Goal: Consume media (video, audio)

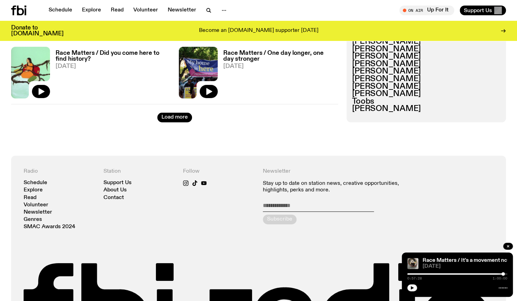
scroll to position [1227, 0]
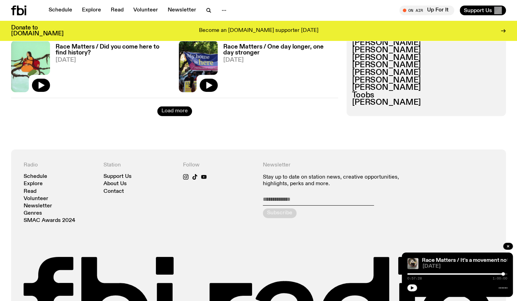
click at [183, 113] on button "Load more" at bounding box center [174, 112] width 35 height 10
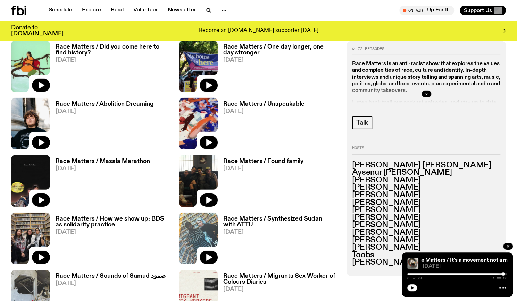
click at [131, 106] on h3 "Race Matters / Abolition Dreaming" at bounding box center [105, 104] width 98 height 6
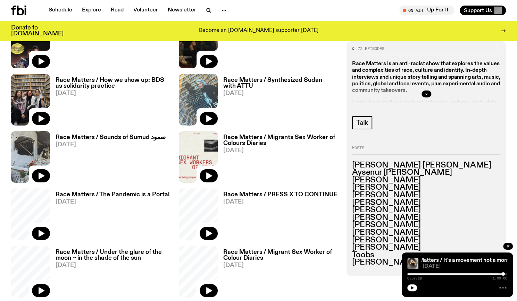
scroll to position [1377, 0]
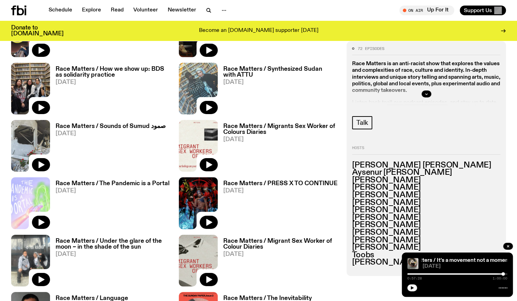
click at [140, 183] on h3 "Race Matters / The Pandemic is a Portal" at bounding box center [113, 184] width 114 height 6
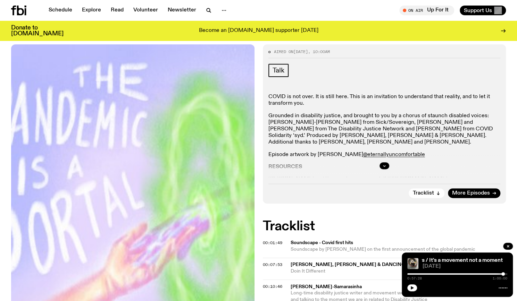
scroll to position [122, 0]
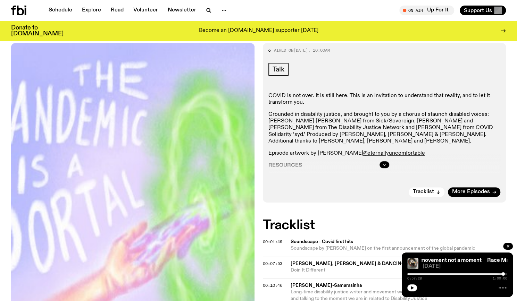
click at [272, 163] on p "COVID is not over. It is still here. This is an invitation to understand that r…" at bounding box center [384, 166] width 232 height 7
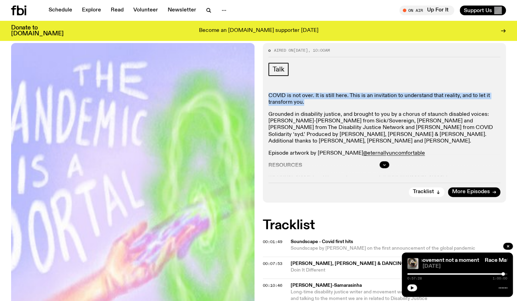
click at [272, 163] on p "COVID is not over. It is still here. This is an invitation to understand that r…" at bounding box center [384, 166] width 232 height 7
copy div "COVID is not over. It is still here. This is an invitation to understand that r…"
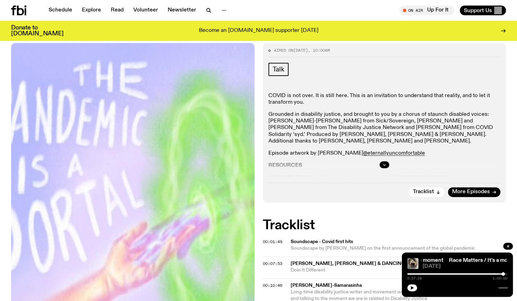
click at [394, 244] on p "Grounded in disability justice, and brought to you by a chorus of staunch disab…" at bounding box center [384, 250] width 232 height 13
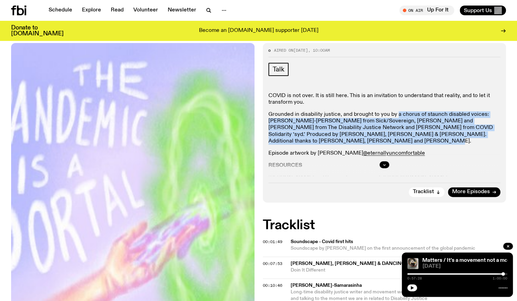
drag, startPoint x: 397, startPoint y: 113, endPoint x: 448, endPoint y: 141, distance: 58.3
click at [448, 244] on p "Grounded in disability justice, and brought to you by a chorus of staunch disab…" at bounding box center [384, 250] width 232 height 13
copy p "a chorus of staunch disabled voices: [PERSON_NAME]-[PERSON_NAME] from Sick/Sove…"
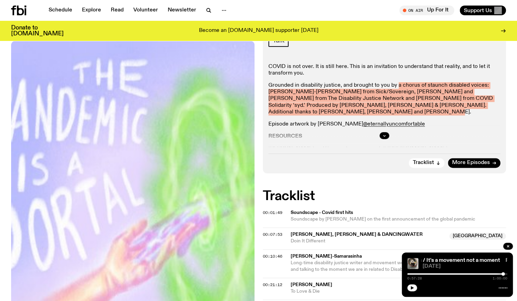
scroll to position [152, 0]
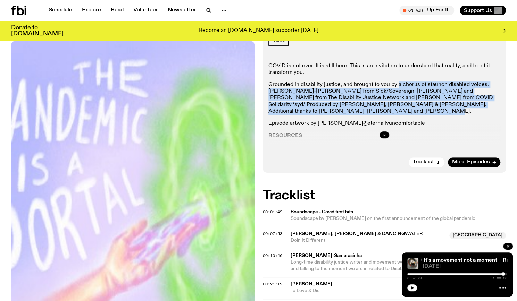
click at [386, 138] on button "button" at bounding box center [385, 135] width 10 height 7
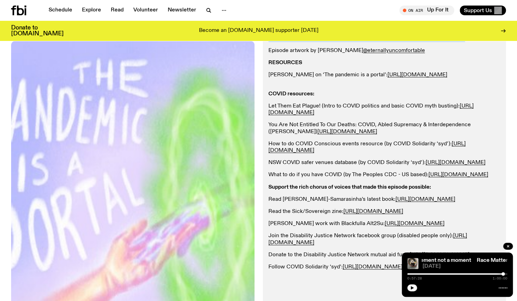
scroll to position [217, 0]
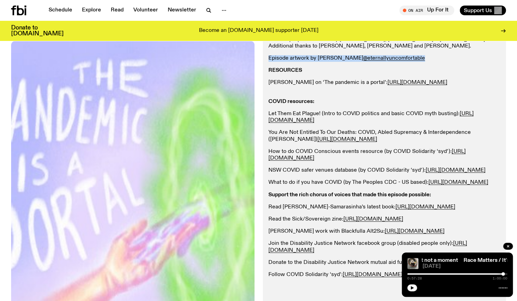
drag, startPoint x: 270, startPoint y: 58, endPoint x: 387, endPoint y: 58, distance: 117.1
click at [387, 216] on p "Episode artwork by [PERSON_NAME] @eternallyuncomfortable" at bounding box center [384, 219] width 232 height 7
copy p "Episode artwork by [PERSON_NAME] @eternallyuncomfortable"
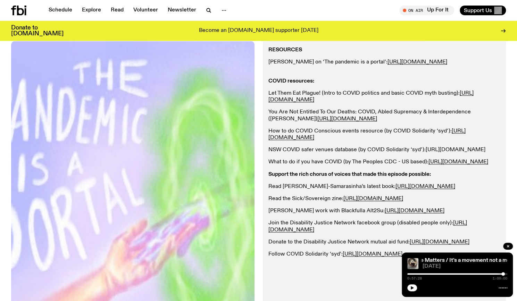
scroll to position [238, 0]
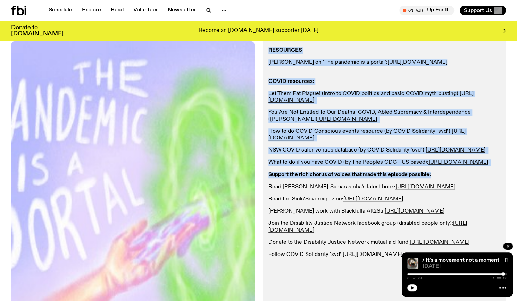
drag, startPoint x: 267, startPoint y: 51, endPoint x: 448, endPoint y: 210, distance: 240.9
click at [448, 210] on div "Aired on [DATE] 10:00am Talk COVID is not over. It is still here. This is an in…" at bounding box center [384, 136] width 243 height 416
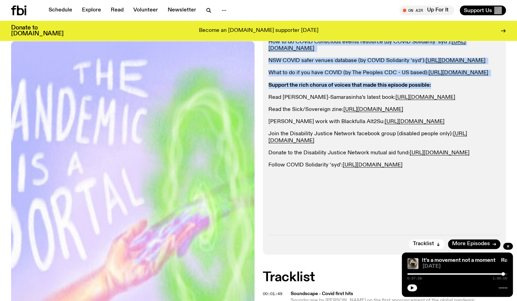
scroll to position [338, 0]
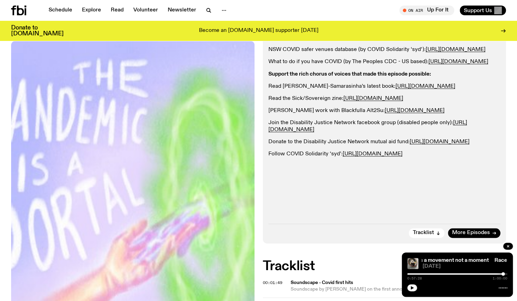
click at [468, 158] on p "Follow COVID Solidarity ‘syd’: [URL][DOMAIN_NAME]" at bounding box center [384, 154] width 232 height 7
drag, startPoint x: 472, startPoint y: 208, endPoint x: 268, endPoint y: 105, distance: 229.0
click at [268, 105] on div "COVID is not over. It is still here. This is an invitation to understand that r…" at bounding box center [384, 17] width 232 height 281
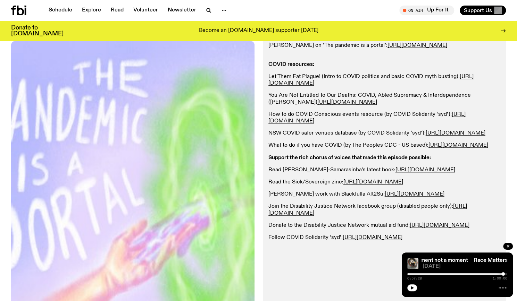
scroll to position [221, 0]
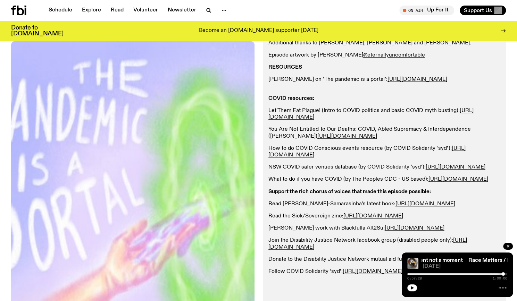
click at [267, 67] on div "Aired on [DATE] 10:00am Talk COVID is not over. It is still here. This is an in…" at bounding box center [384, 153] width 243 height 416
drag, startPoint x: 268, startPoint y: 67, endPoint x: 432, endPoint y: 212, distance: 219.0
click at [432, 212] on div "COVID is not over. It is still here. This is an invitation to understand that r…" at bounding box center [384, 134] width 232 height 281
copy div "RESOURCES [PERSON_NAME] on ‘The pandemic is a portal’: [URL][DOMAIN_NAME] COVID…"
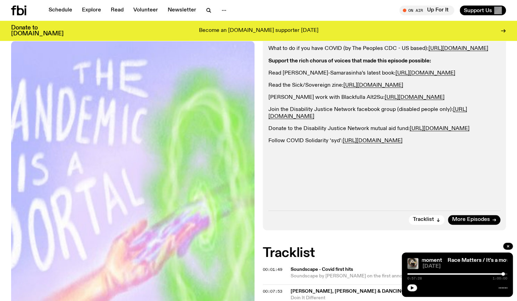
scroll to position [365, 0]
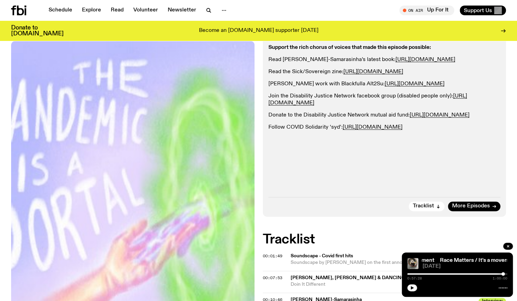
drag, startPoint x: 268, startPoint y: 81, endPoint x: 468, endPoint y: 181, distance: 223.4
copy div "Support the rich chorus of voices that made this episode possible: Read [PERSON…"
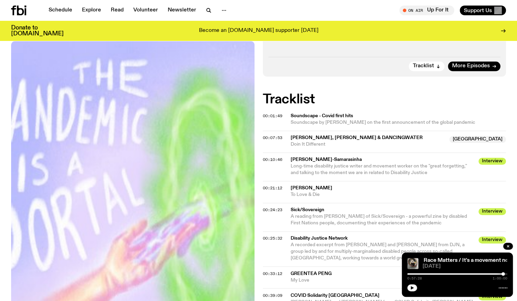
scroll to position [507, 0]
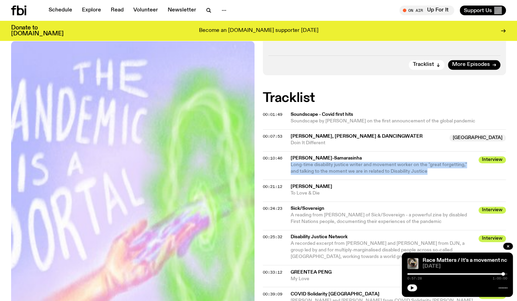
drag, startPoint x: 369, startPoint y: 176, endPoint x: 288, endPoint y: 164, distance: 81.4
click at [288, 180] on div "00:10:46 [PERSON_NAME] Interview Long-time disability justice writer and moveme…" at bounding box center [384, 191] width 243 height 22
copy span "Long-time disability justice writer and movement worker on the "great forgettin…"
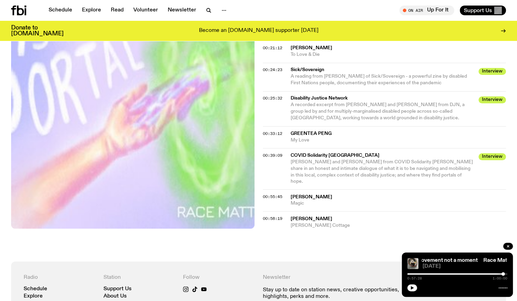
scroll to position [644, 0]
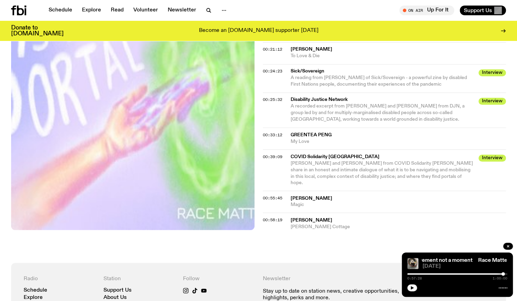
click at [396, 105] on span "A recorded excerpt from [PERSON_NAME] and [PERSON_NAME] from DJN, a group led b…" at bounding box center [378, 113] width 174 height 18
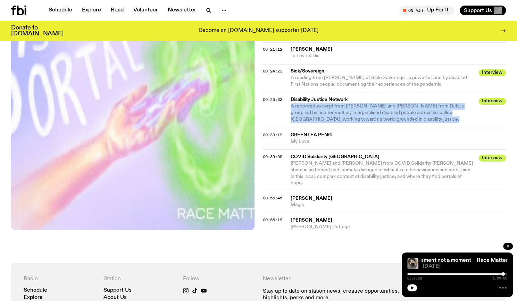
click at [396, 105] on span "A recorded excerpt from [PERSON_NAME] and [PERSON_NAME] from DJN, a group led b…" at bounding box center [378, 113] width 174 height 18
copy div "A recorded excerpt from [PERSON_NAME] and [PERSON_NAME] from DJN, a group led b…"
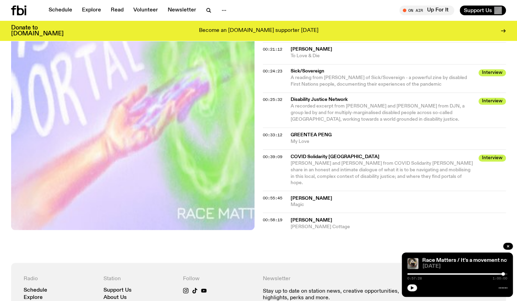
click at [368, 77] on span "A reading from [PERSON_NAME] of Sick/Sovereign - a powerful zine by disabled Fi…" at bounding box center [379, 80] width 176 height 11
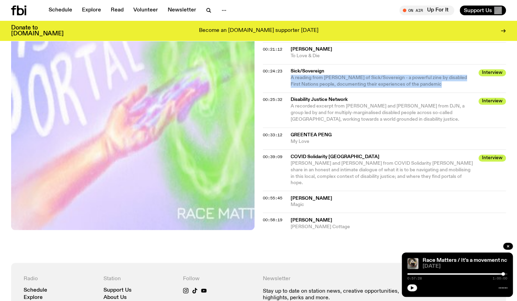
click at [368, 77] on span "A reading from [PERSON_NAME] of Sick/Sovereign - a powerful zine by disabled Fi…" at bounding box center [379, 80] width 176 height 11
copy div "A reading from [PERSON_NAME] of Sick/Sovereign - a powerful zine by disabled Fi…"
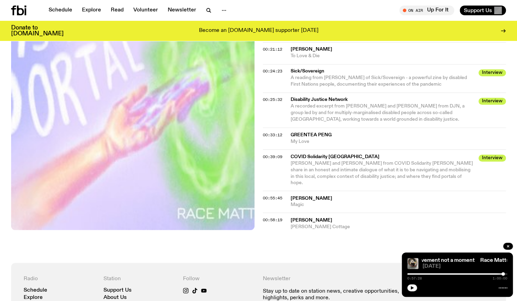
click at [329, 156] on span "COVID Solidarity [GEOGRAPHIC_DATA]" at bounding box center [383, 157] width 184 height 7
copy div "COVID Solidarity Sydney Interview"
click at [353, 166] on span "[PERSON_NAME] and [PERSON_NAME] from COVID Solidarity [PERSON_NAME] share in an…" at bounding box center [383, 173] width 184 height 26
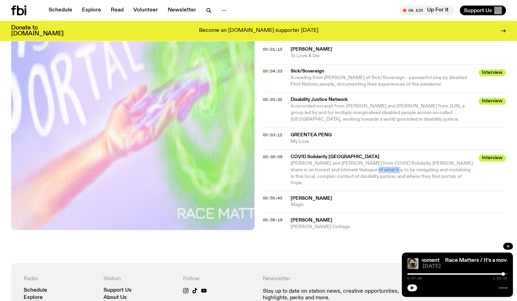
click at [353, 166] on span "[PERSON_NAME] and [PERSON_NAME] from COVID Solidarity [PERSON_NAME] share in an…" at bounding box center [383, 173] width 184 height 26
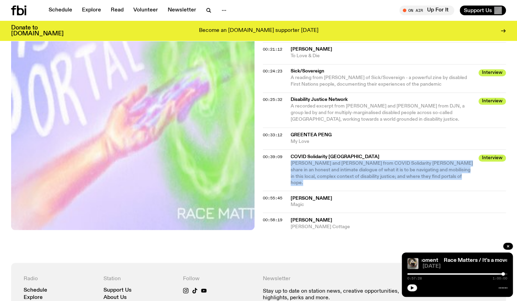
click at [353, 166] on span "[PERSON_NAME] and [PERSON_NAME] from COVID Solidarity [PERSON_NAME] share in an…" at bounding box center [383, 173] width 184 height 26
copy div "[PERSON_NAME] and [PERSON_NAME] from COVID Solidarity [PERSON_NAME] share in an…"
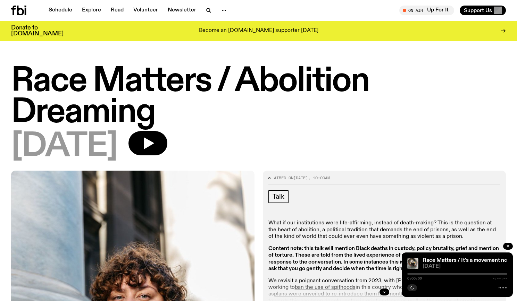
scroll to position [104, 0]
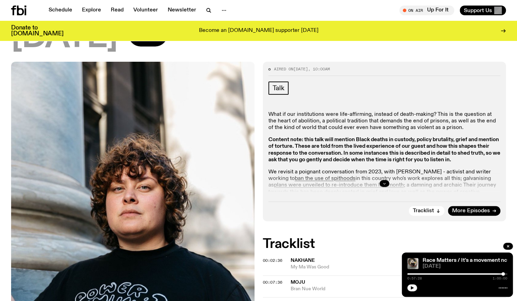
click at [386, 182] on icon "button" at bounding box center [384, 184] width 4 height 4
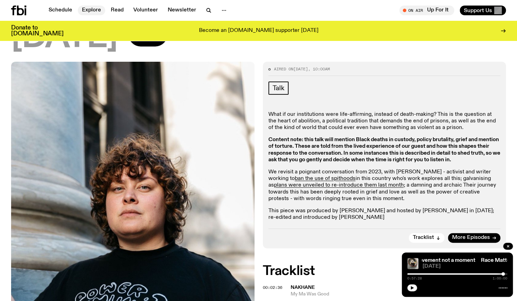
click at [90, 13] on link "Explore" at bounding box center [91, 11] width 27 height 10
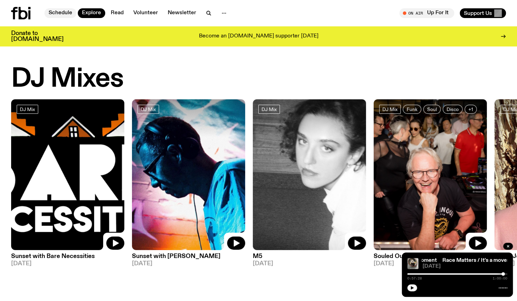
click at [67, 12] on link "Schedule" at bounding box center [60, 13] width 32 height 10
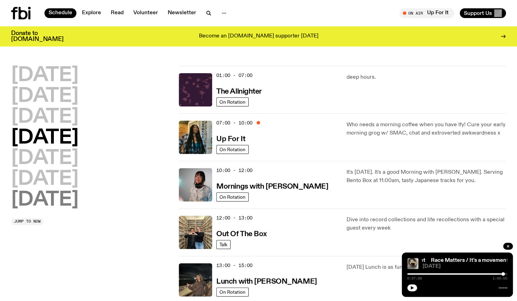
click at [71, 199] on h2 "[DATE]" at bounding box center [44, 200] width 67 height 19
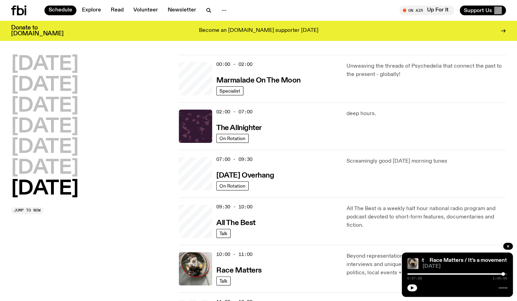
scroll to position [19, 0]
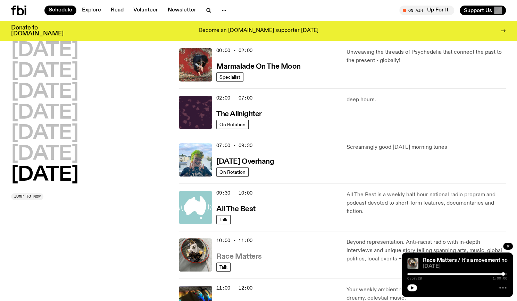
click at [244, 259] on h3 "Race Matters" at bounding box center [239, 257] width 46 height 7
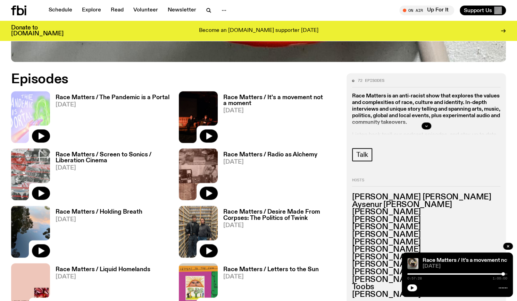
scroll to position [367, 0]
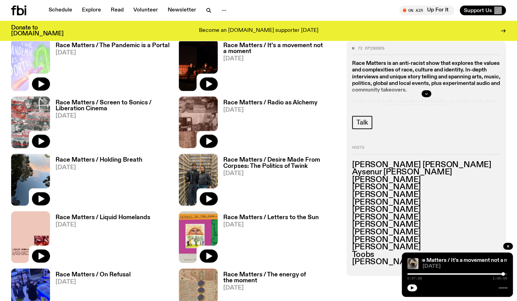
click at [126, 159] on h3 "Race Matters / Holding Breath" at bounding box center [99, 160] width 87 height 6
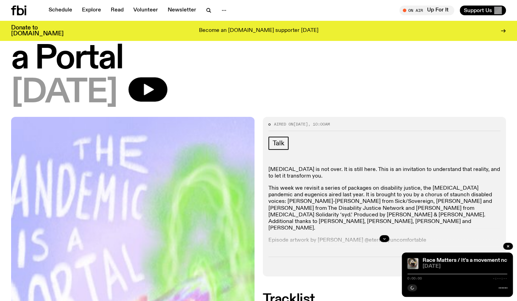
scroll to position [34, 0]
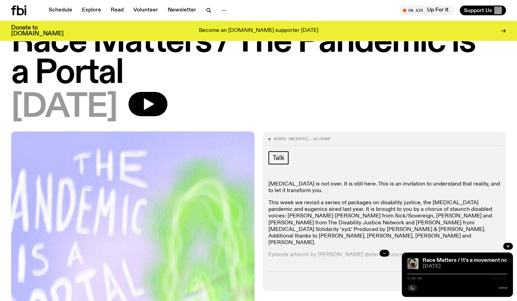
click at [383, 252] on icon "button" at bounding box center [384, 253] width 4 height 4
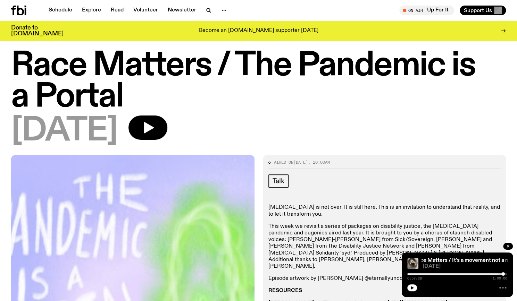
scroll to position [14, 0]
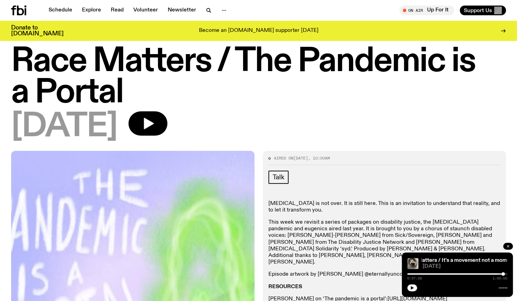
click at [507, 249] on button "button" at bounding box center [508, 246] width 10 height 7
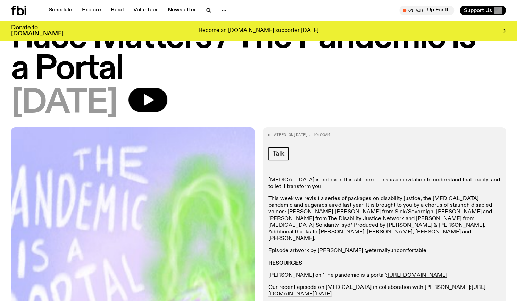
scroll to position [36, 0]
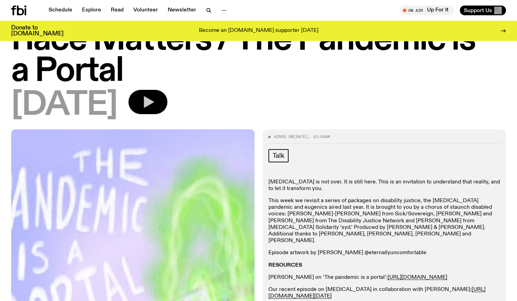
click at [167, 93] on button "button" at bounding box center [148, 102] width 39 height 24
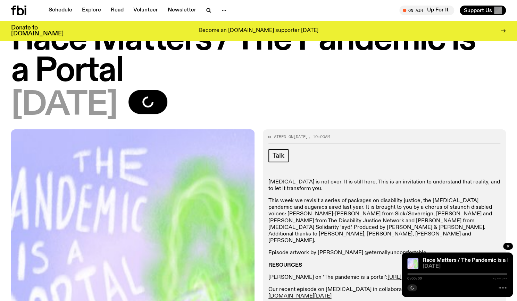
click at [168, 0] on html "Schedule Explore Read Volunteer Newsletter About Us Contact Champions of emergi…" at bounding box center [258, 114] width 517 height 301
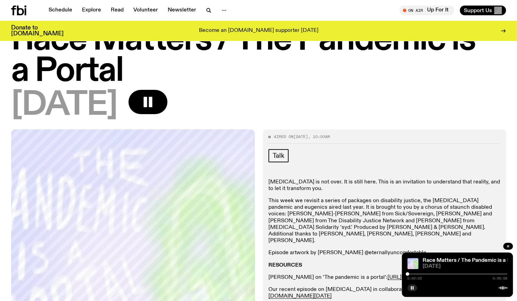
drag, startPoint x: 413, startPoint y: 277, endPoint x: 419, endPoint y: 277, distance: 6.3
click at [419, 277] on span "0:00:02" at bounding box center [414, 278] width 15 height 3
click at [412, 275] on div at bounding box center [457, 274] width 100 height 1
click at [416, 275] on div at bounding box center [457, 274] width 100 height 1
click at [419, 275] on div at bounding box center [457, 274] width 100 height 1
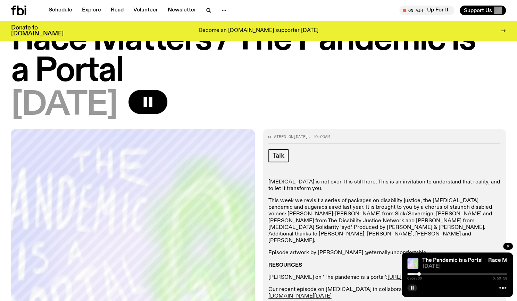
click at [421, 274] on div at bounding box center [457, 274] width 100 height 1
click at [422, 274] on div at bounding box center [420, 274] width 3 height 3
click at [421, 274] on div at bounding box center [422, 274] width 3 height 3
click at [412, 288] on rect "button" at bounding box center [411, 288] width 1 height 3
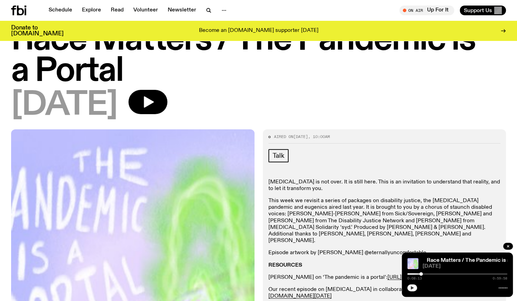
click at [413, 291] on button "button" at bounding box center [412, 288] width 10 height 7
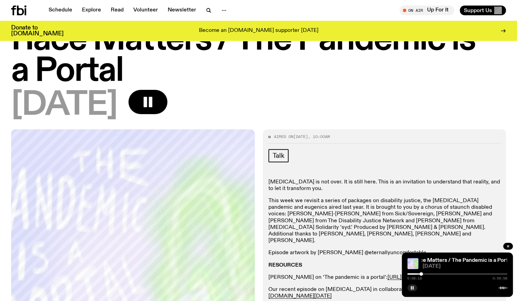
click at [425, 276] on div "0:08:18 0:59:58" at bounding box center [457, 276] width 100 height 8
click at [425, 276] on div "0:08:19 0:59:58" at bounding box center [457, 276] width 100 height 8
click at [424, 276] on div "0:08:20 0:59:58" at bounding box center [457, 276] width 100 height 8
click at [424, 275] on div at bounding box center [457, 274] width 100 height 1
click at [425, 275] on div at bounding box center [424, 274] width 3 height 3
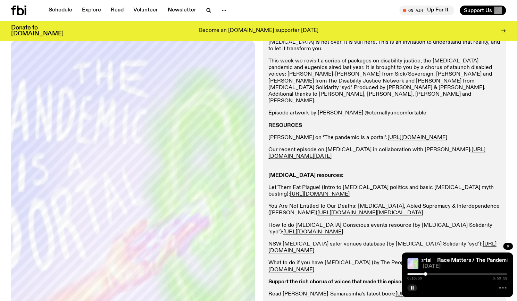
scroll to position [176, 0]
click at [413, 290] on icon "button" at bounding box center [412, 288] width 4 height 4
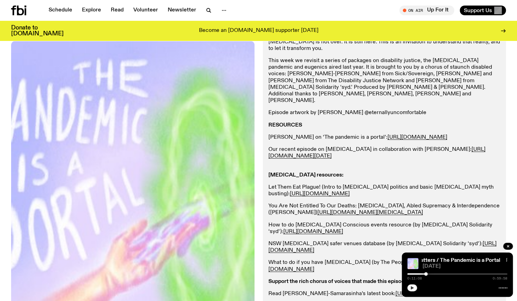
click at [430, 274] on div at bounding box center [457, 274] width 100 height 1
click at [436, 274] on div at bounding box center [457, 274] width 100 height 1
click at [415, 288] on button "button" at bounding box center [412, 288] width 10 height 7
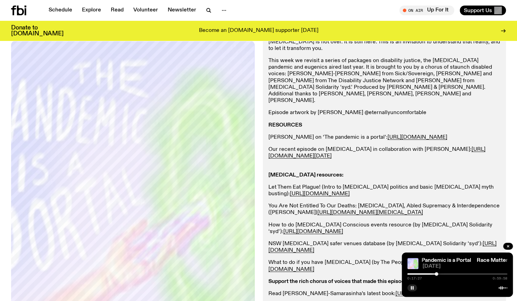
click at [440, 274] on div at bounding box center [457, 274] width 100 height 1
click at [443, 274] on div at bounding box center [457, 274] width 100 height 1
click at [440, 274] on div at bounding box center [392, 274] width 100 height 1
click at [442, 275] on div at bounding box center [440, 274] width 3 height 3
click at [443, 275] on div at bounding box center [442, 274] width 3 height 3
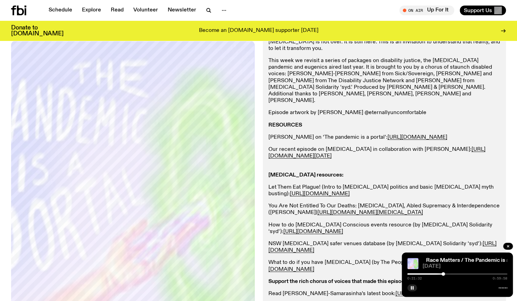
click at [445, 275] on div at bounding box center [442, 274] width 3 height 3
click at [444, 275] on div at bounding box center [443, 274] width 3 height 3
click at [417, 287] on button "button" at bounding box center [412, 288] width 10 height 7
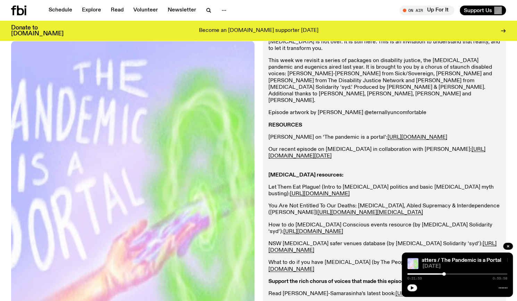
scroll to position [430, 0]
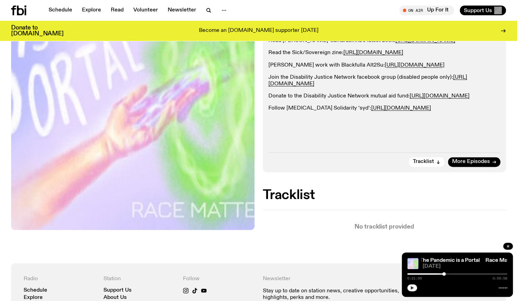
click at [413, 286] on icon "button" at bounding box center [412, 288] width 4 height 4
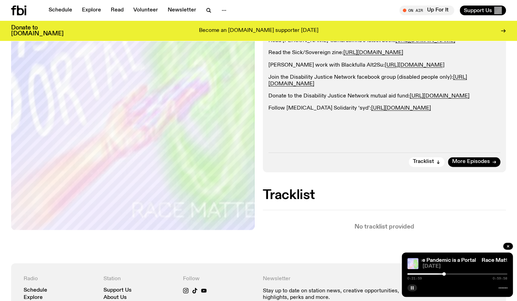
click at [447, 273] on div "0:21:59 0:59:58" at bounding box center [457, 276] width 100 height 8
click at [447, 275] on div at bounding box center [457, 274] width 100 height 1
click at [449, 275] on div "0:24:02 0:59:58" at bounding box center [457, 276] width 100 height 8
click at [449, 275] on div at bounding box center [457, 274] width 100 height 1
click at [451, 275] on div "0:25:25 0:59:58" at bounding box center [457, 276] width 100 height 8
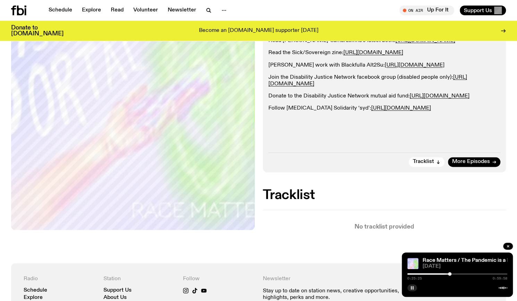
click at [453, 274] on div at bounding box center [457, 274] width 100 height 1
click at [451, 274] on div at bounding box center [452, 274] width 3 height 3
click at [408, 289] on button "button" at bounding box center [412, 288] width 10 height 7
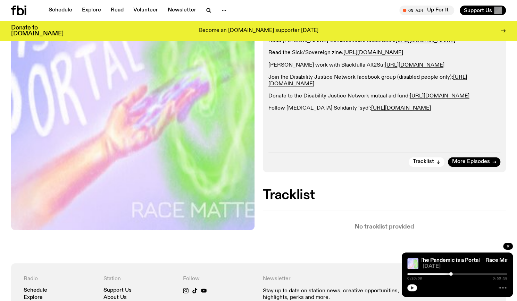
click at [415, 290] on button "button" at bounding box center [412, 288] width 10 height 7
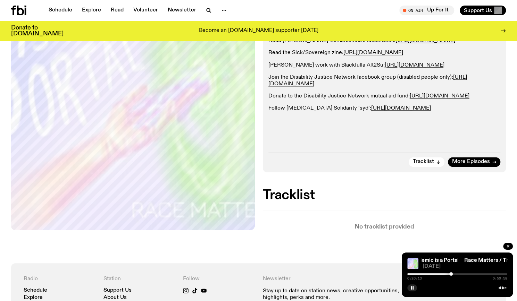
click at [453, 274] on div at bounding box center [450, 274] width 3 height 3
click at [454, 275] on div at bounding box center [453, 274] width 3 height 3
click at [456, 275] on div "0:27:59 0:59:58" at bounding box center [457, 276] width 100 height 8
click at [455, 273] on div at bounding box center [455, 274] width 3 height 3
click at [458, 275] on div "0:29:16 0:59:58" at bounding box center [457, 276] width 100 height 8
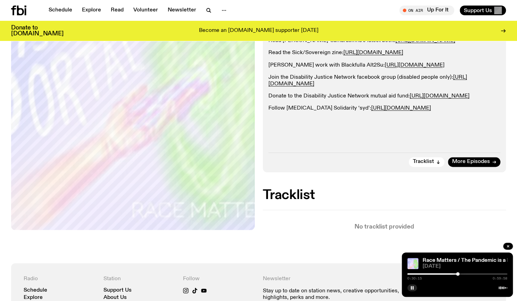
click at [458, 274] on div at bounding box center [457, 274] width 3 height 3
click at [460, 274] on div at bounding box center [457, 274] width 100 height 1
click at [459, 274] on div at bounding box center [459, 274] width 3 height 3
click at [458, 274] on div at bounding box center [458, 274] width 3 height 3
click at [412, 289] on icon "button" at bounding box center [412, 288] width 4 height 4
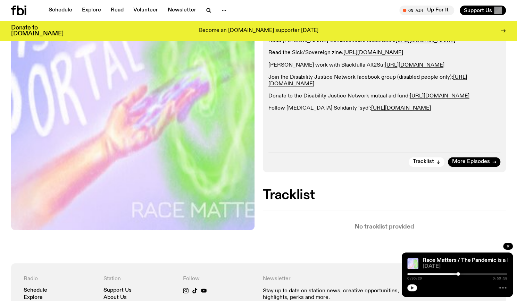
click at [461, 275] on div "0:30:29 0:59:58" at bounding box center [457, 276] width 100 height 8
click at [461, 274] on div at bounding box center [457, 274] width 100 height 1
click at [412, 290] on icon "button" at bounding box center [412, 288] width 4 height 4
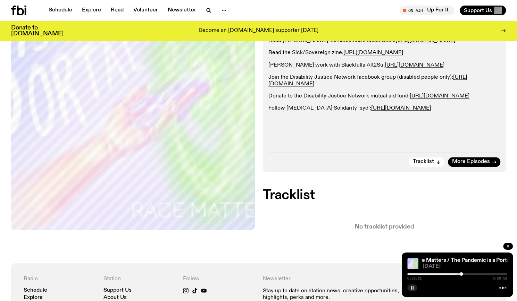
click at [464, 275] on div at bounding box center [457, 274] width 100 height 1
click at [465, 276] on div "0:33:49 0:59:58" at bounding box center [457, 276] width 100 height 8
click at [465, 274] on div at bounding box center [463, 274] width 3 height 3
click at [467, 275] on div at bounding box center [465, 274] width 3 height 3
click at [411, 291] on button "button" at bounding box center [412, 288] width 10 height 7
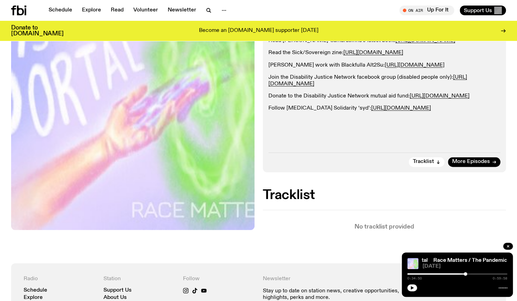
click at [465, 275] on div at bounding box center [465, 274] width 3 height 3
click at [415, 292] on div "Race Matters / The Pandemic is a Portal Race Matters / The Pandemic is a Portal…" at bounding box center [457, 275] width 111 height 44
click at [413, 288] on icon "button" at bounding box center [412, 288] width 3 height 3
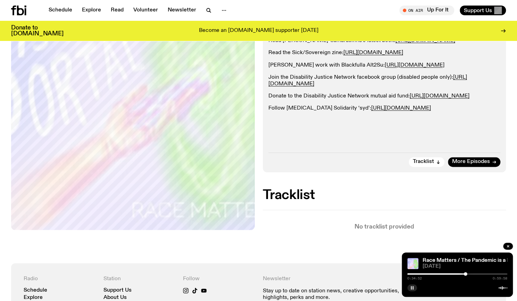
click at [468, 276] on div "0:34:52 0:59:58" at bounding box center [457, 276] width 100 height 8
click at [470, 275] on div at bounding box center [457, 274] width 100 height 1
click at [468, 275] on div at bounding box center [469, 274] width 3 height 3
click at [411, 286] on button "button" at bounding box center [412, 288] width 10 height 7
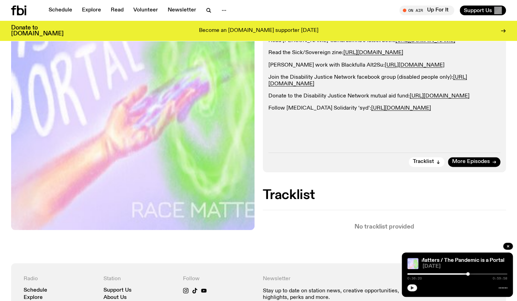
click at [411, 286] on button "button" at bounding box center [412, 288] width 10 height 7
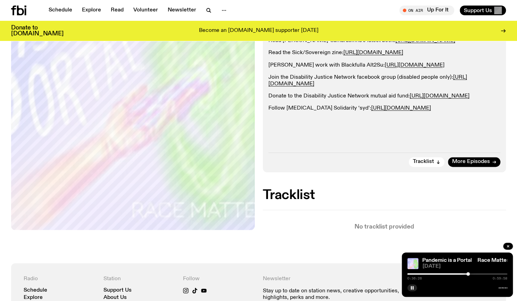
click at [470, 274] on div at bounding box center [457, 274] width 100 height 1
click at [469, 274] on div at bounding box center [469, 274] width 3 height 3
click at [468, 274] on div at bounding box center [469, 274] width 3 height 3
click at [412, 290] on icon "button" at bounding box center [412, 288] width 4 height 4
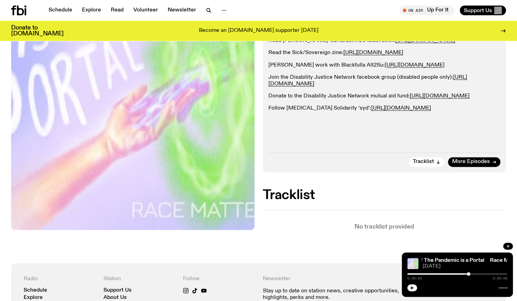
click at [492, 275] on div "0:36:43 0:59:58" at bounding box center [457, 276] width 100 height 8
click at [489, 275] on div at bounding box center [457, 274] width 100 height 1
click at [412, 288] on icon "button" at bounding box center [412, 288] width 3 height 3
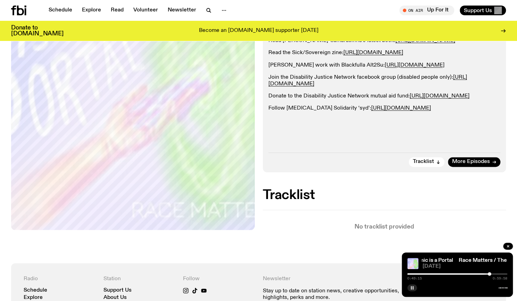
click at [492, 274] on div at bounding box center [457, 274] width 100 height 1
click at [495, 275] on div "0:50:53 0:59:58" at bounding box center [457, 276] width 100 height 8
click at [497, 275] on div "0:50:56 0:59:58" at bounding box center [457, 276] width 100 height 8
click at [496, 274] on div at bounding box center [457, 274] width 100 height 1
click at [497, 275] on div at bounding box center [495, 274] width 3 height 3
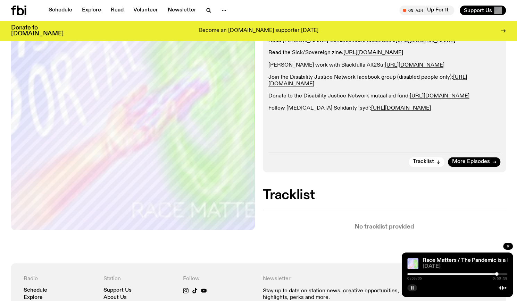
click at [497, 275] on div at bounding box center [496, 274] width 3 height 3
click at [496, 275] on div at bounding box center [496, 274] width 3 height 3
click at [412, 289] on icon "button" at bounding box center [412, 288] width 4 height 4
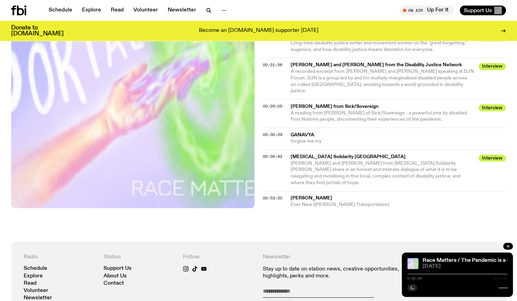
scroll to position [289, 0]
